Goal: Navigation & Orientation: Find specific page/section

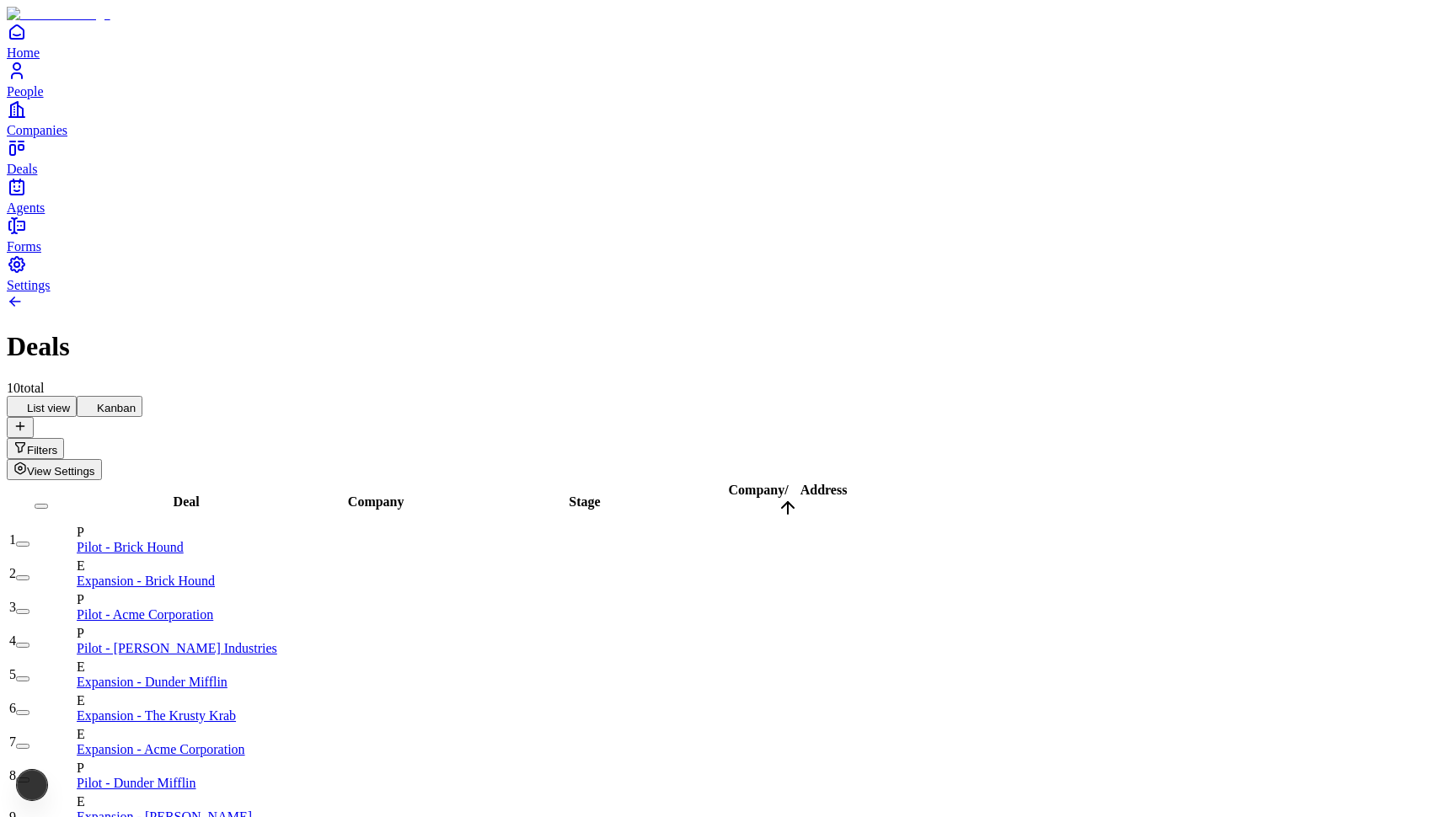
click at [142, 396] on button "Kanban" at bounding box center [109, 407] width 66 height 21
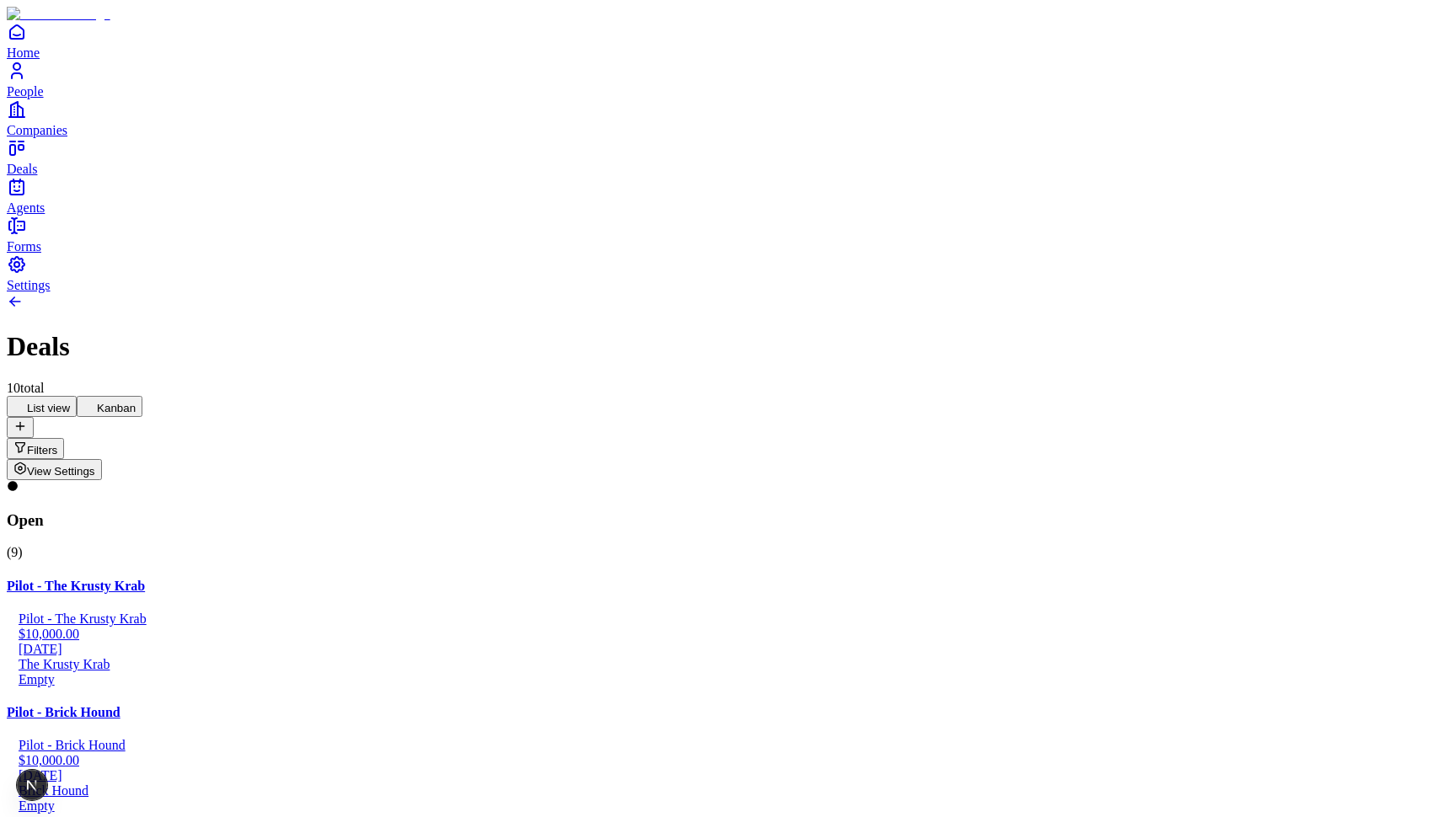
click at [76, 396] on button "List view" at bounding box center [42, 407] width 70 height 21
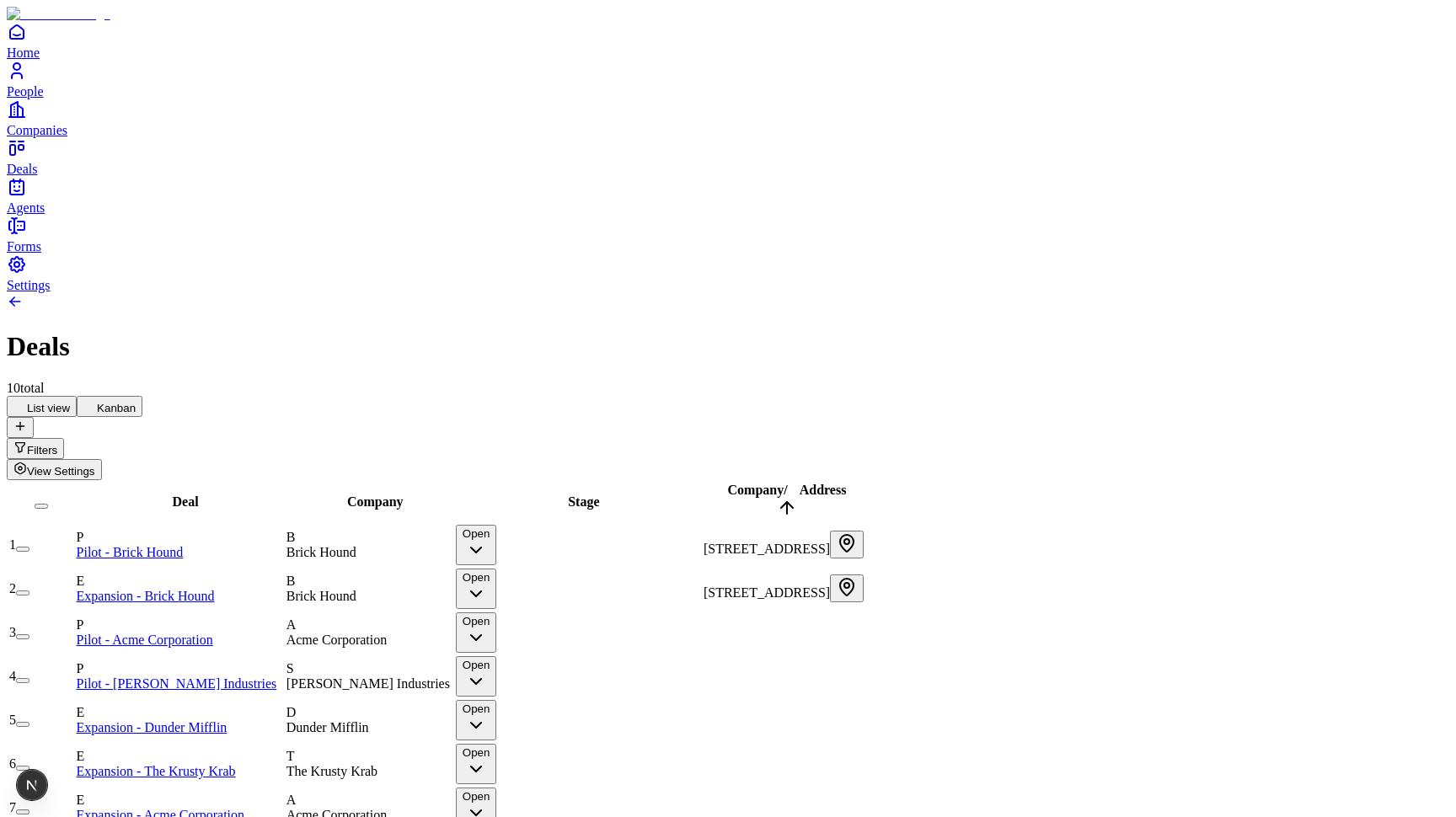
click at [832, 531] on div "[STREET_ADDRESS]" at bounding box center [787, 544] width 167 height 28
click at [798, 396] on div "List view Kanban Filters View Settings" at bounding box center [728, 438] width 1443 height 84
click at [800, 542] on span "[STREET_ADDRESS]" at bounding box center [767, 549] width 126 height 14
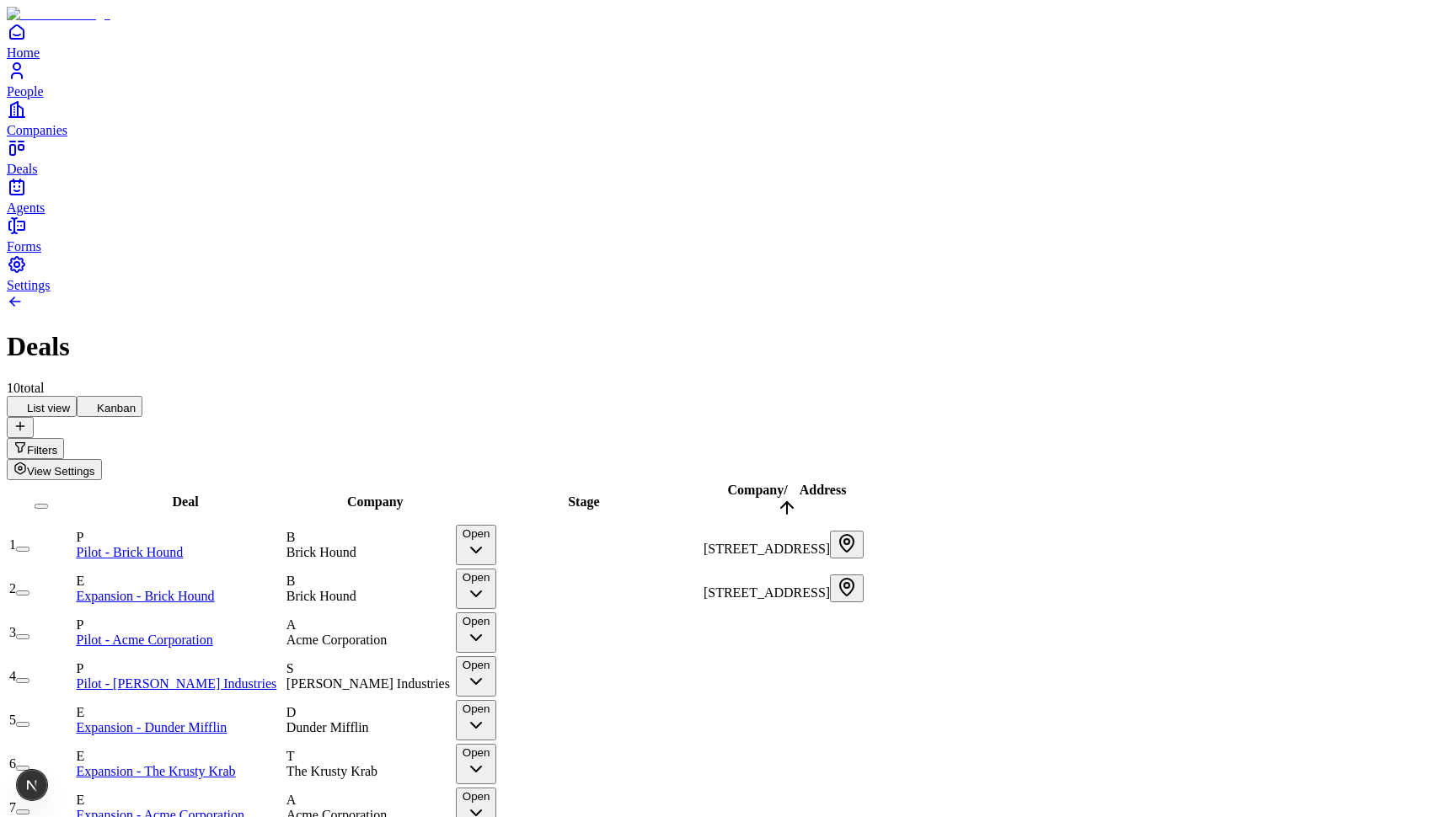
click at [800, 396] on div "List view Kanban Filters View Settings" at bounding box center [728, 438] width 1443 height 84
